Goal: Check status: Check status

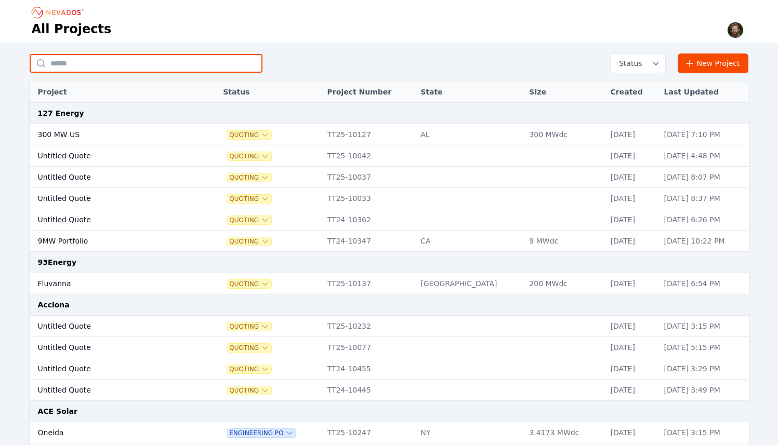
click at [212, 63] on input "text" at bounding box center [146, 63] width 233 height 19
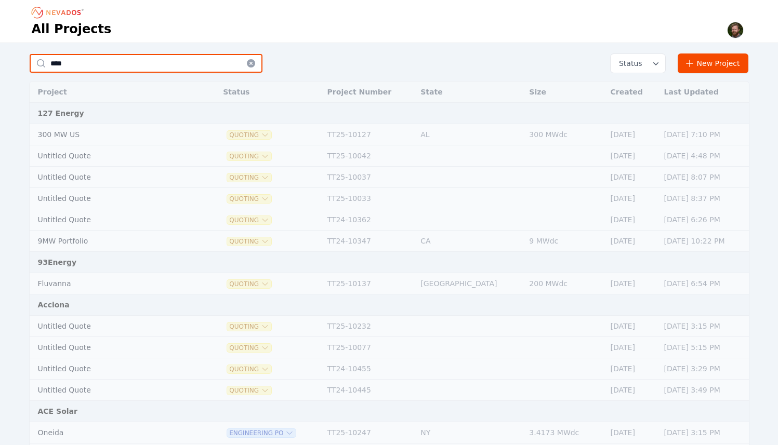
type input "****"
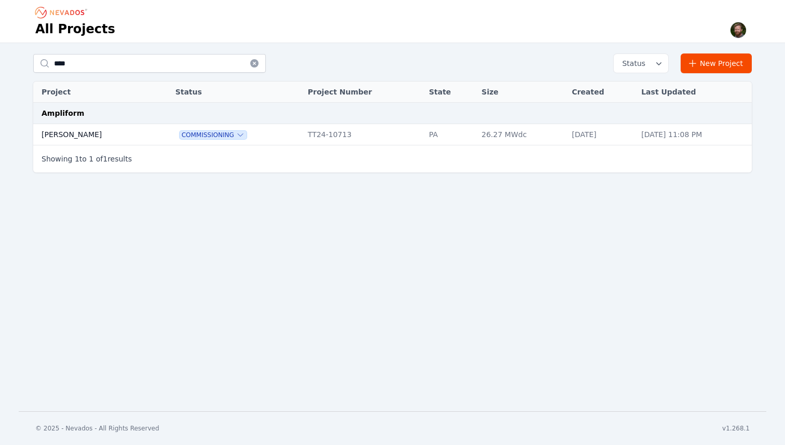
click at [58, 137] on td "[PERSON_NAME]" at bounding box center [93, 134] width 120 height 21
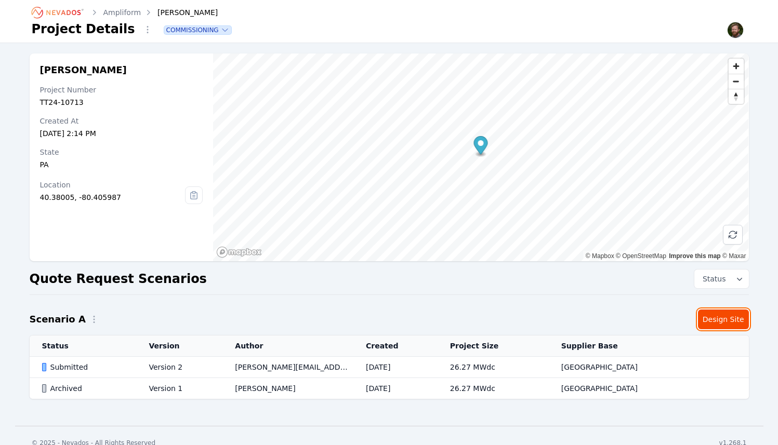
click at [716, 317] on link "Design Site" at bounding box center [723, 320] width 51 height 20
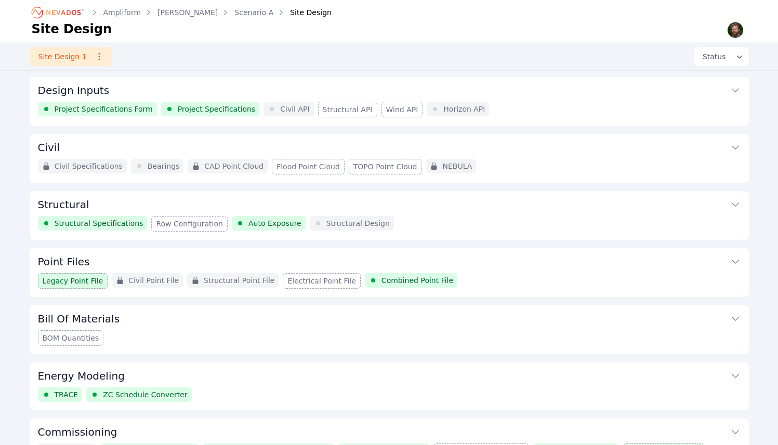
scroll to position [64, 0]
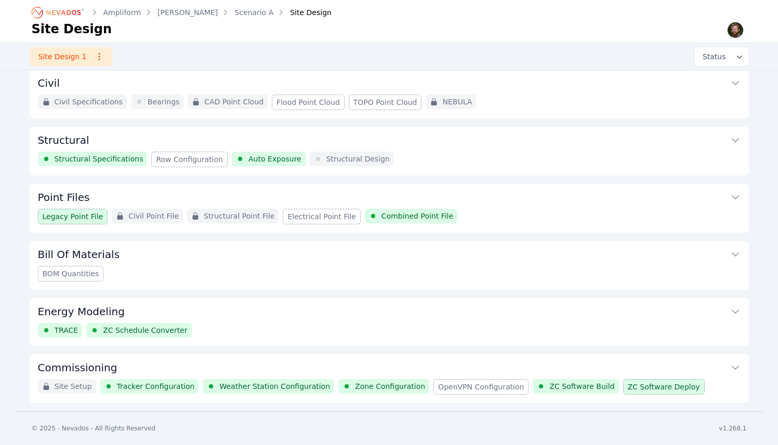
click at [732, 364] on icon at bounding box center [735, 368] width 10 height 10
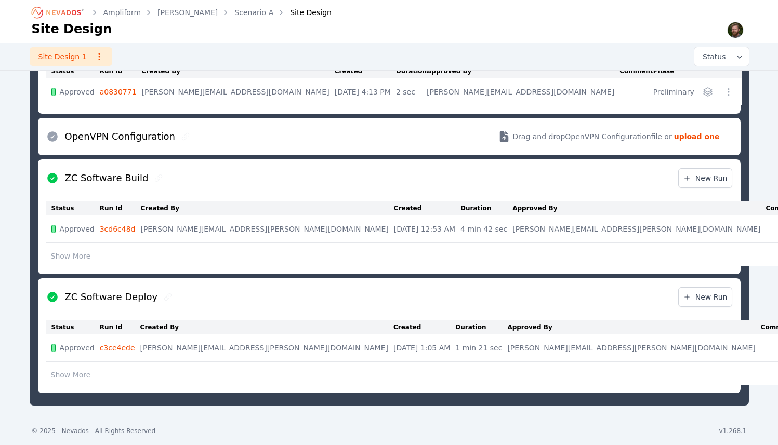
scroll to position [781, 0]
